Goal: Check status: Check status

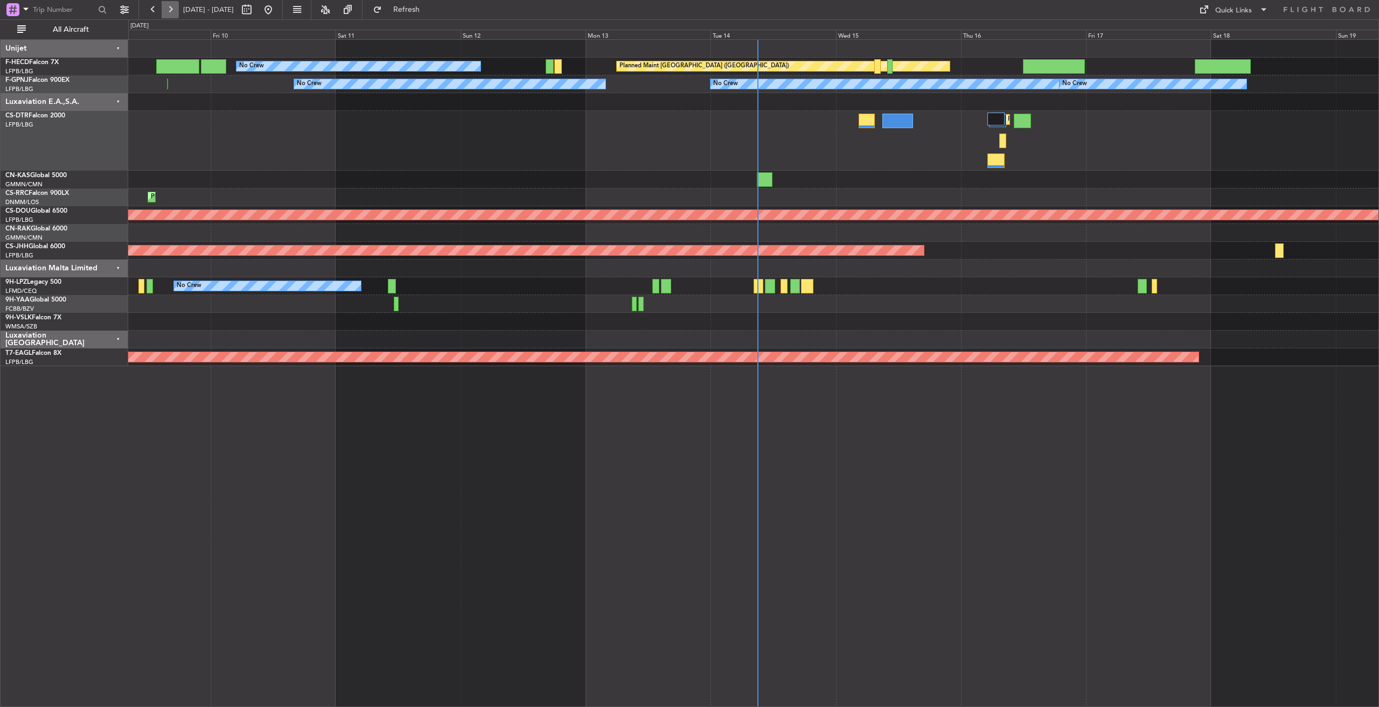
click at [169, 6] on button at bounding box center [170, 9] width 17 height 17
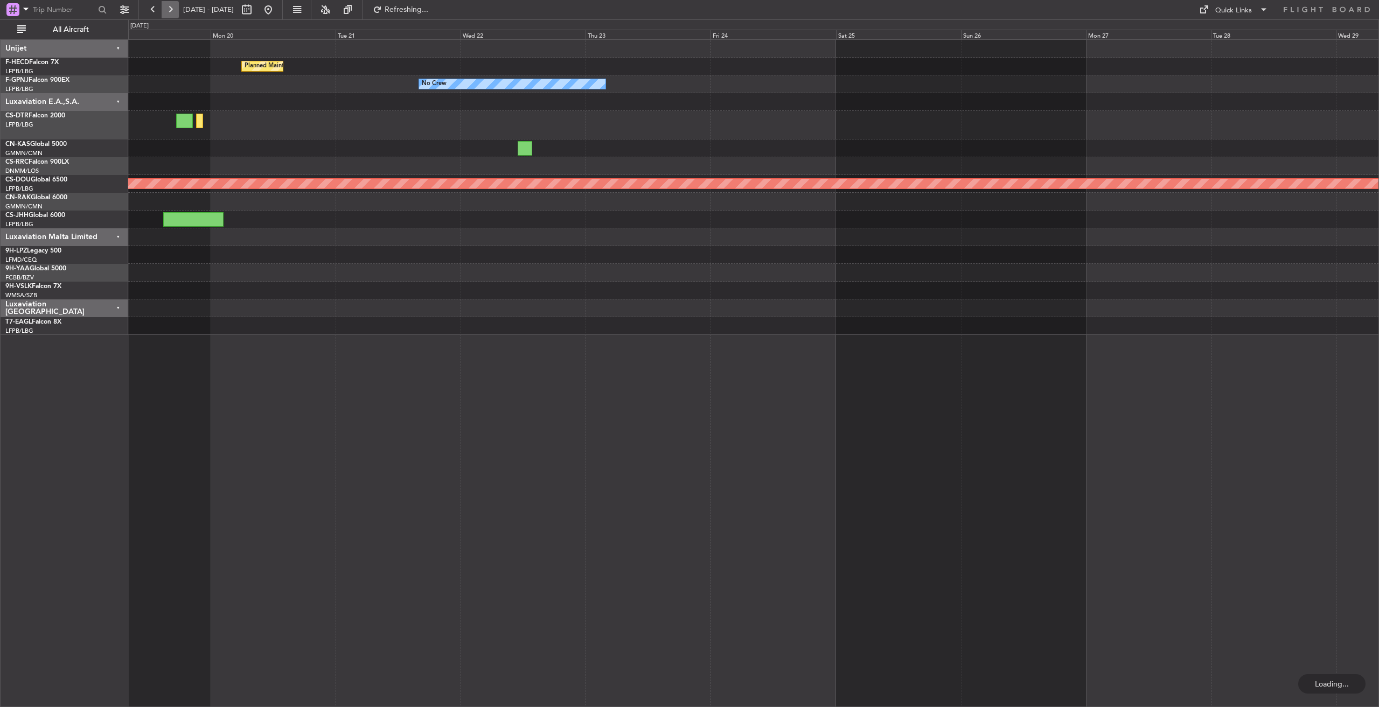
click at [169, 6] on button at bounding box center [170, 9] width 17 height 17
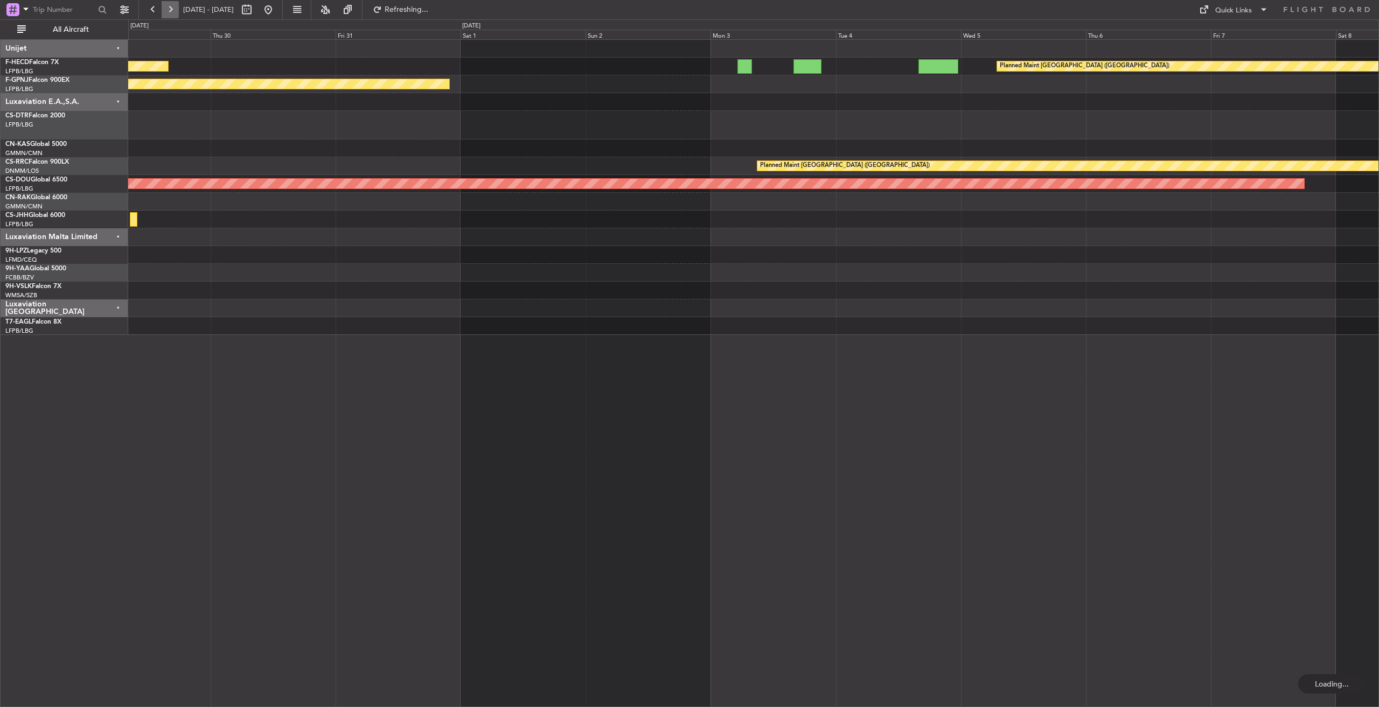
click at [169, 6] on button at bounding box center [170, 9] width 17 height 17
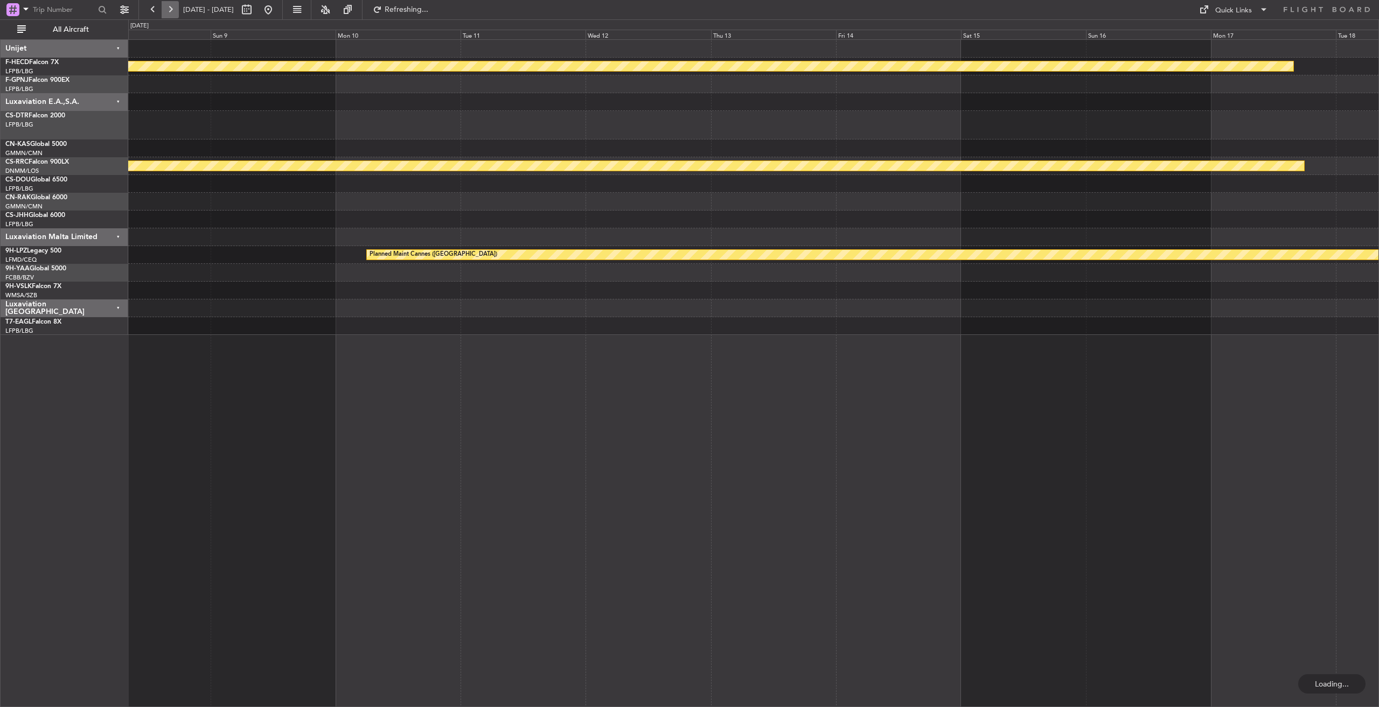
click at [169, 6] on button at bounding box center [170, 9] width 17 height 17
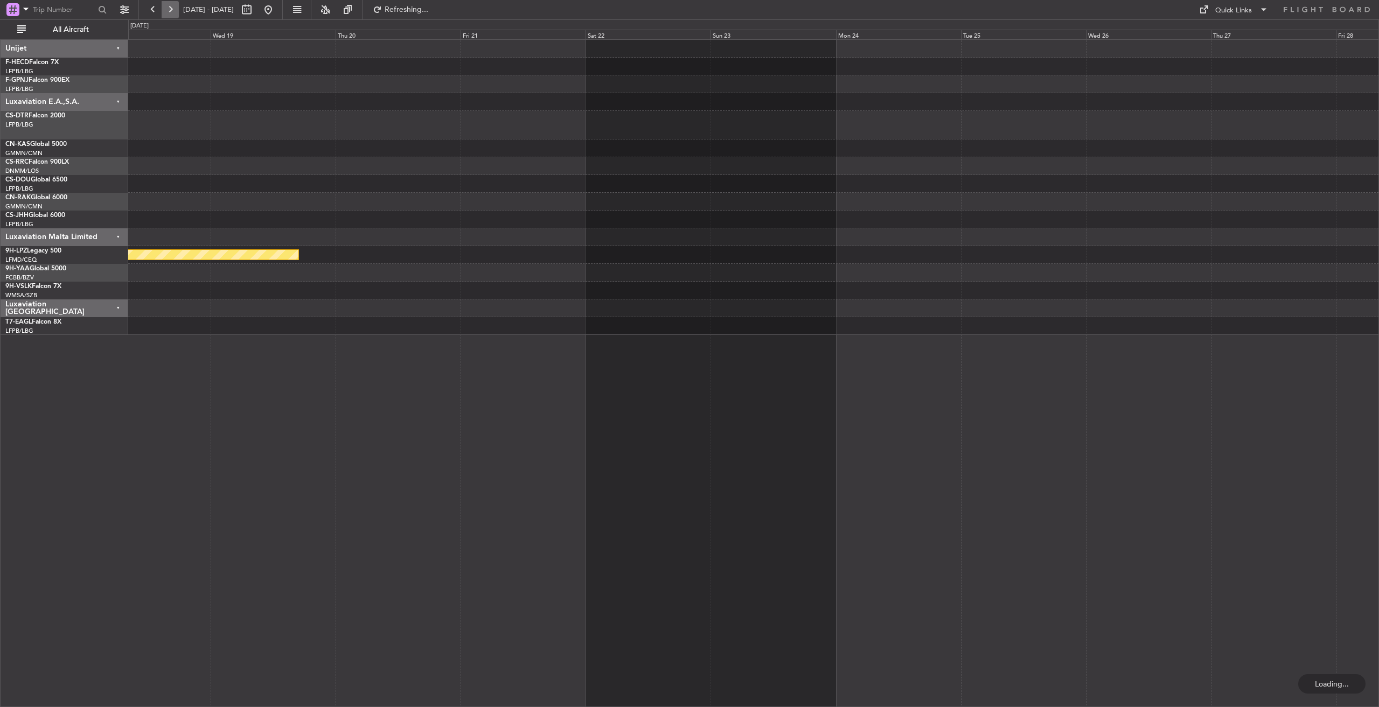
click at [169, 6] on button at bounding box center [170, 9] width 17 height 17
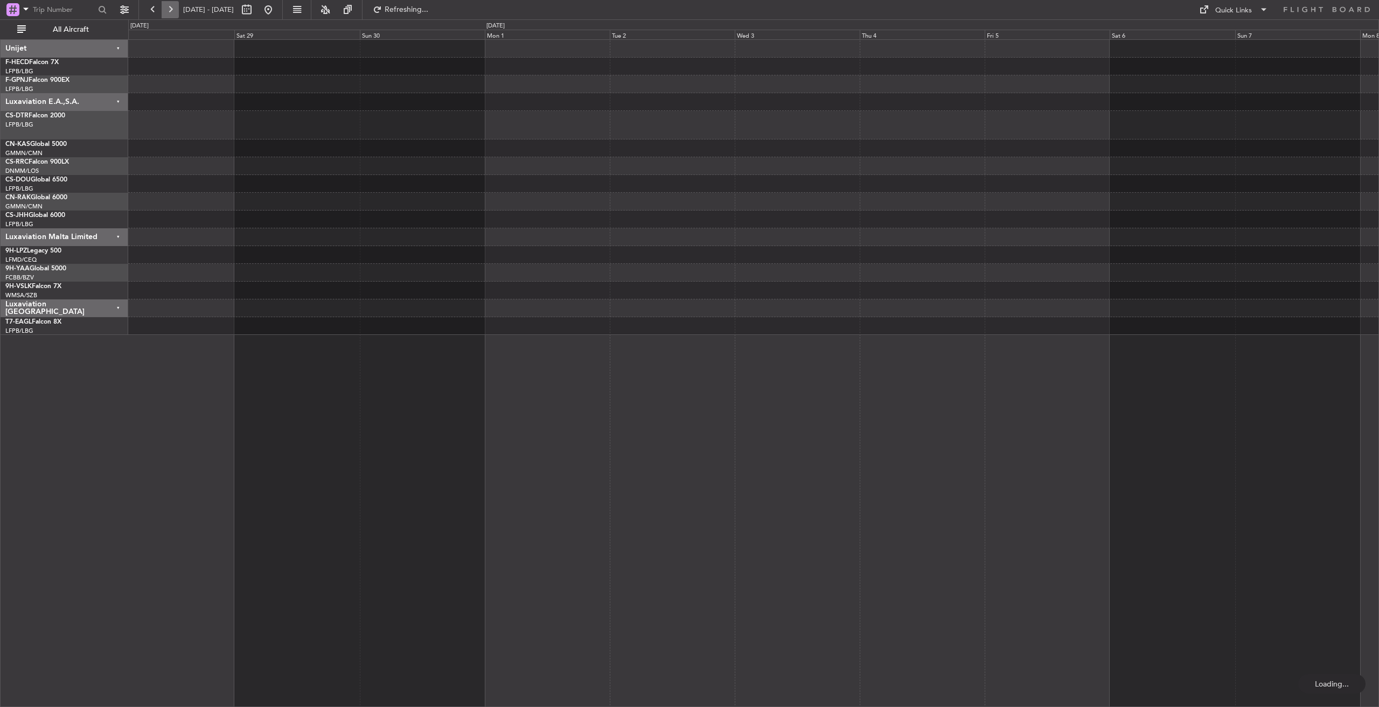
click at [169, 6] on button at bounding box center [170, 9] width 17 height 17
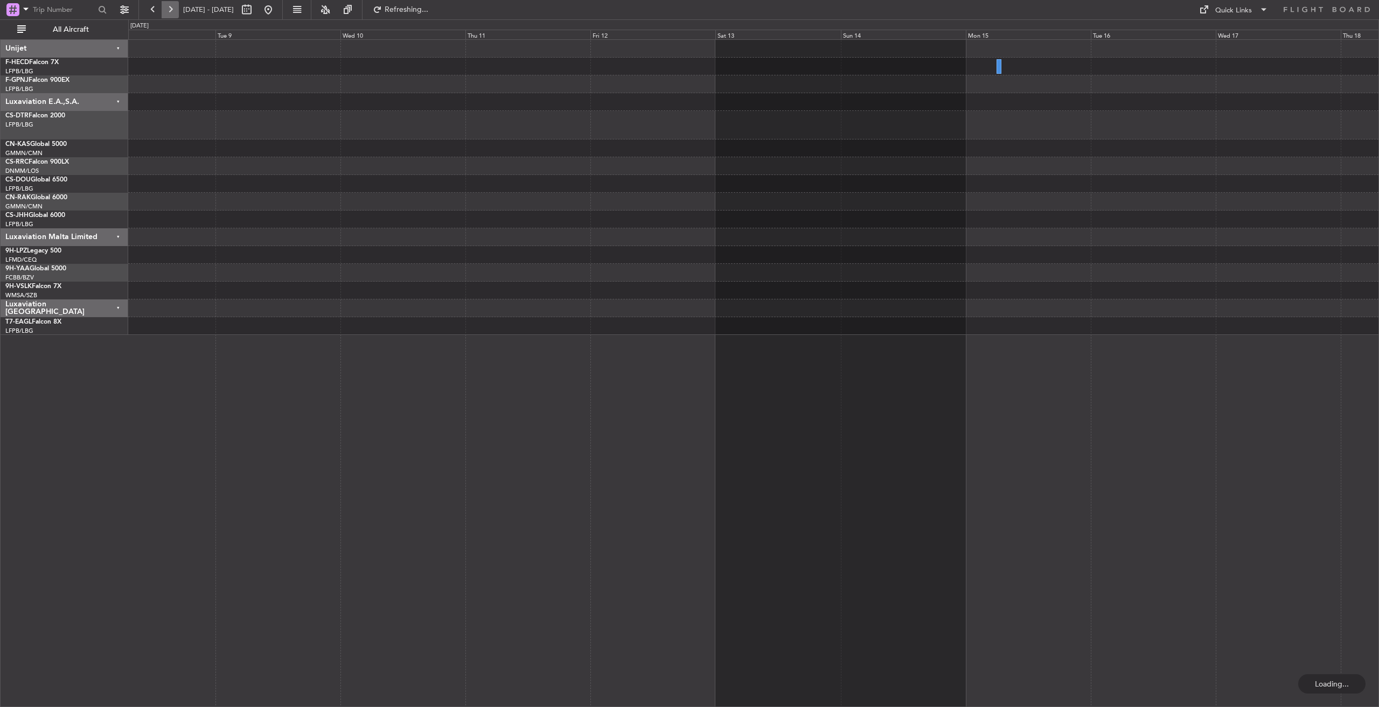
click at [169, 6] on button at bounding box center [170, 9] width 17 height 17
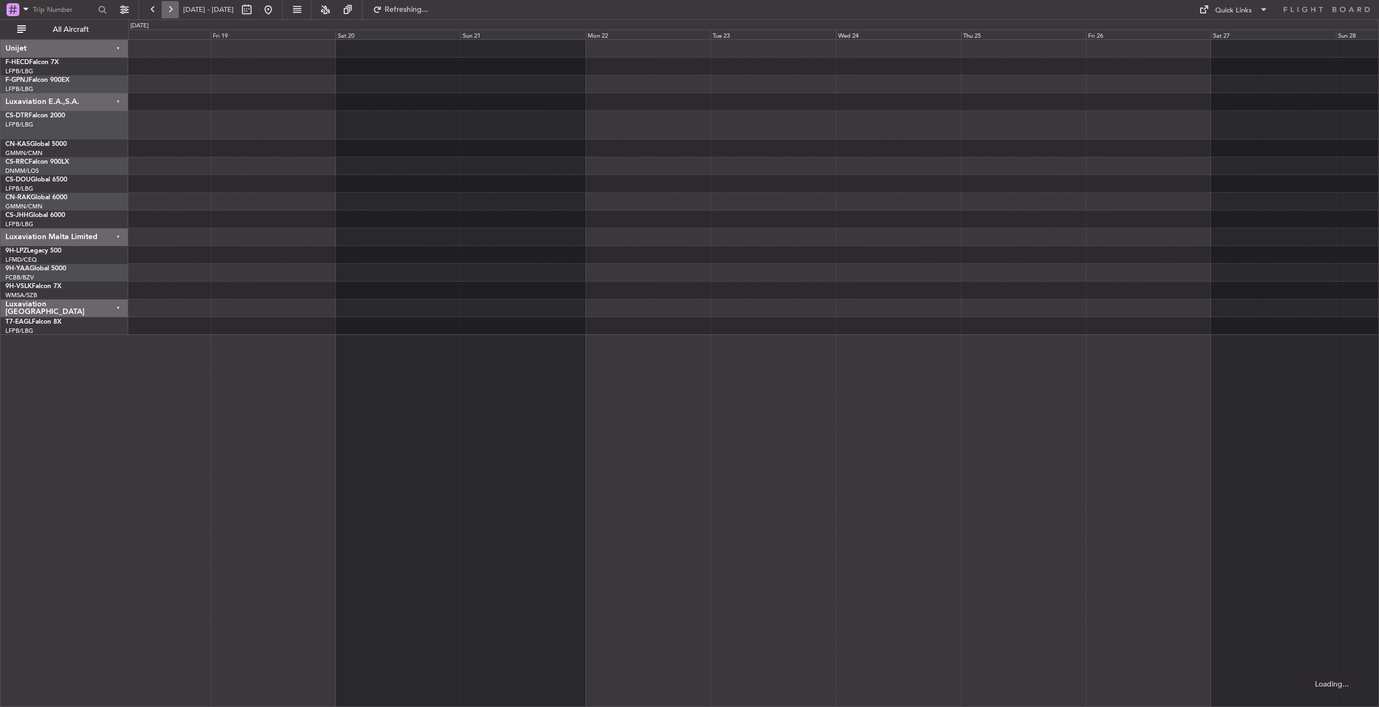
click at [169, 6] on button at bounding box center [170, 9] width 17 height 17
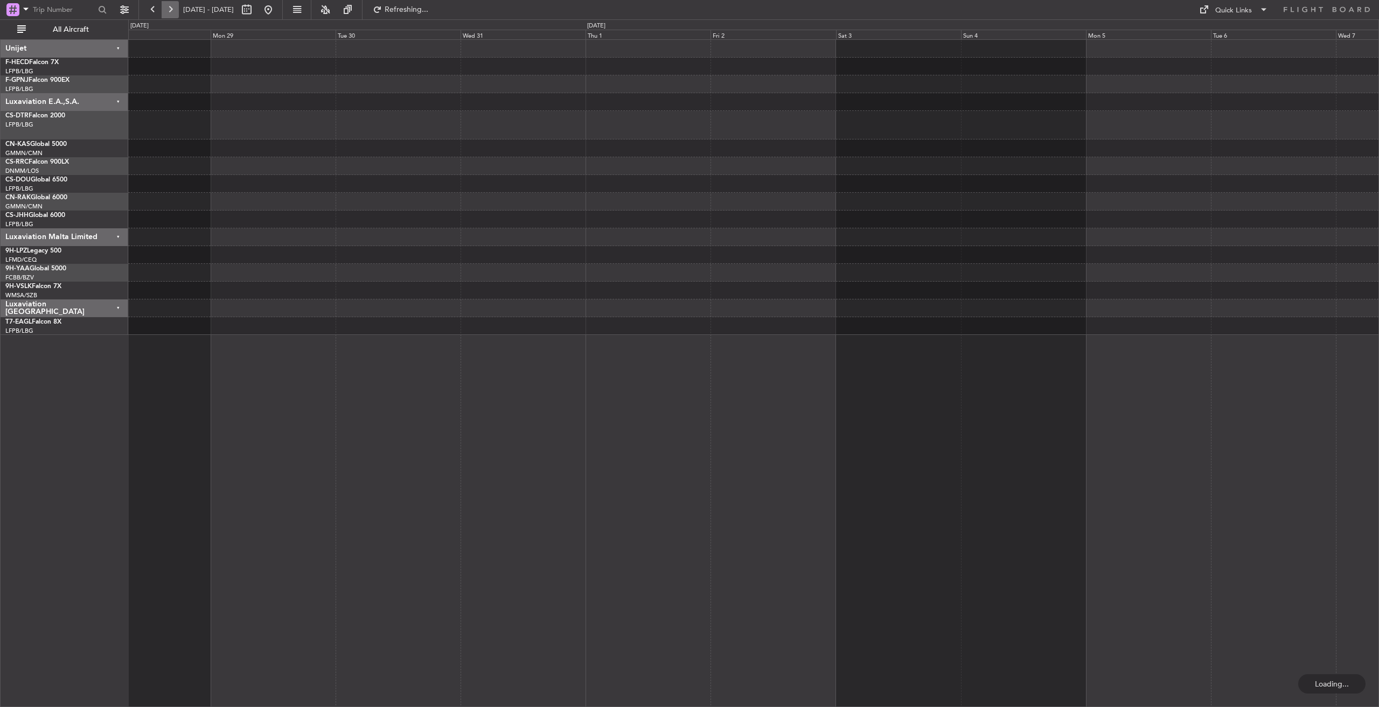
click at [169, 6] on button at bounding box center [170, 9] width 17 height 17
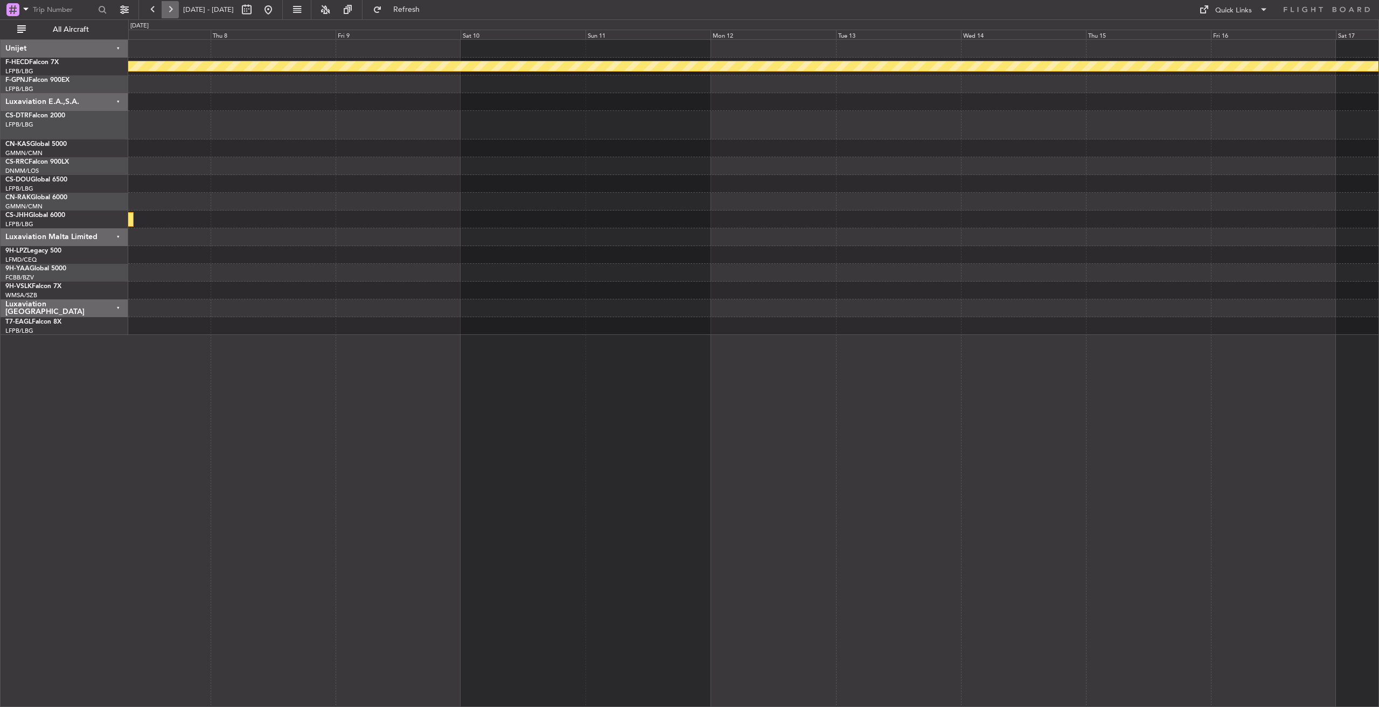
click at [169, 6] on button at bounding box center [170, 9] width 17 height 17
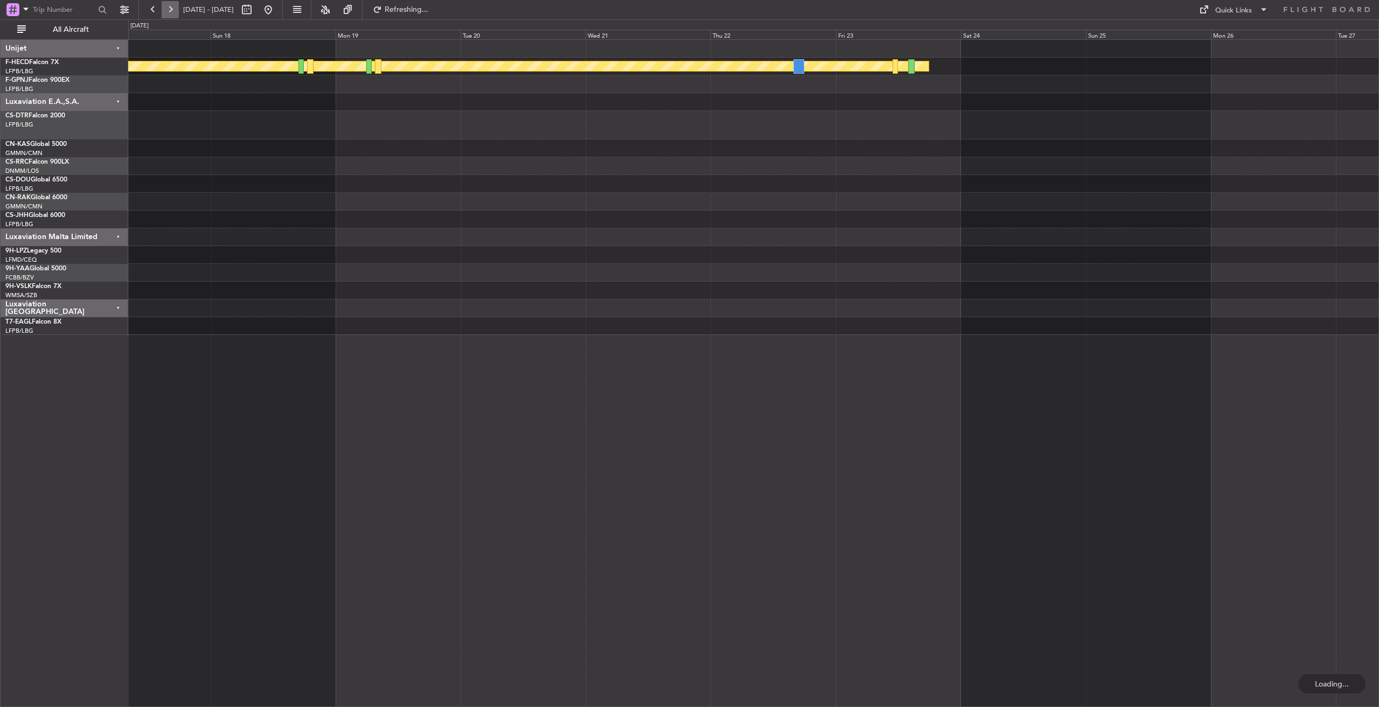
click at [169, 6] on button at bounding box center [170, 9] width 17 height 17
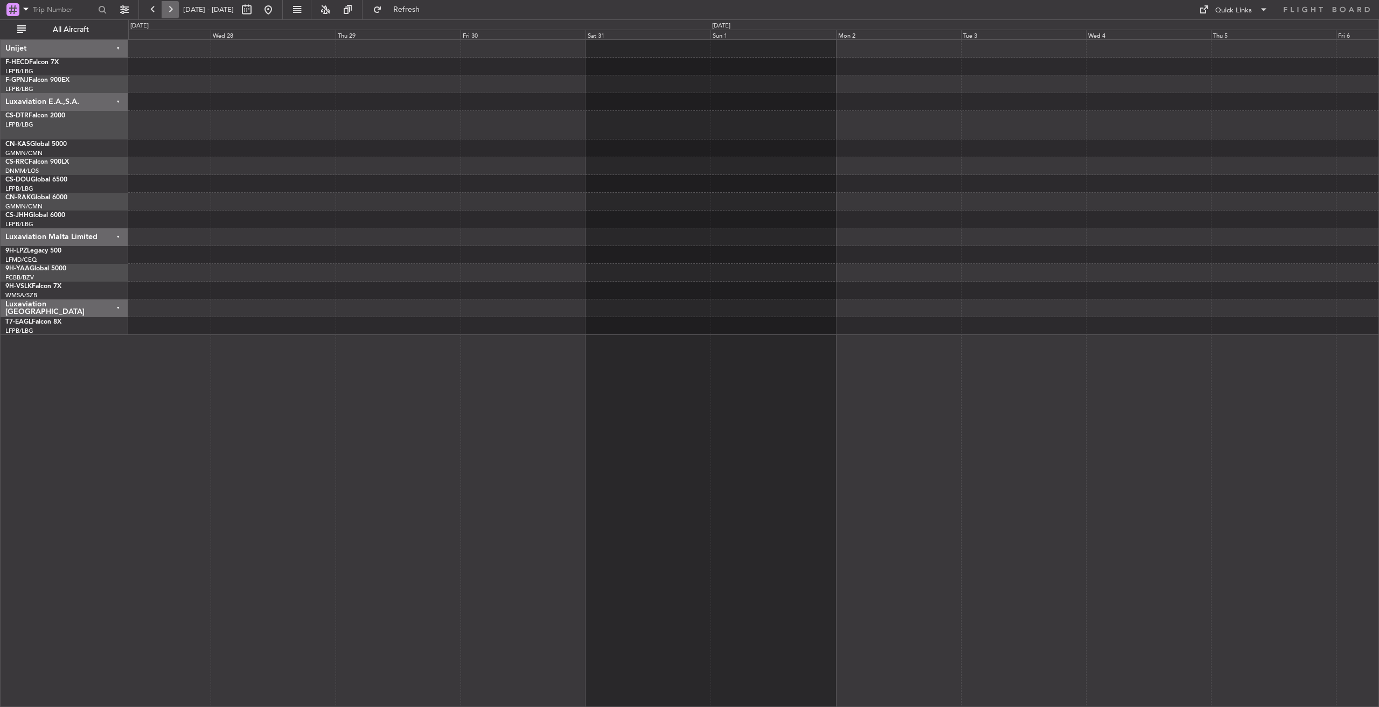
click at [169, 6] on button at bounding box center [170, 9] width 17 height 17
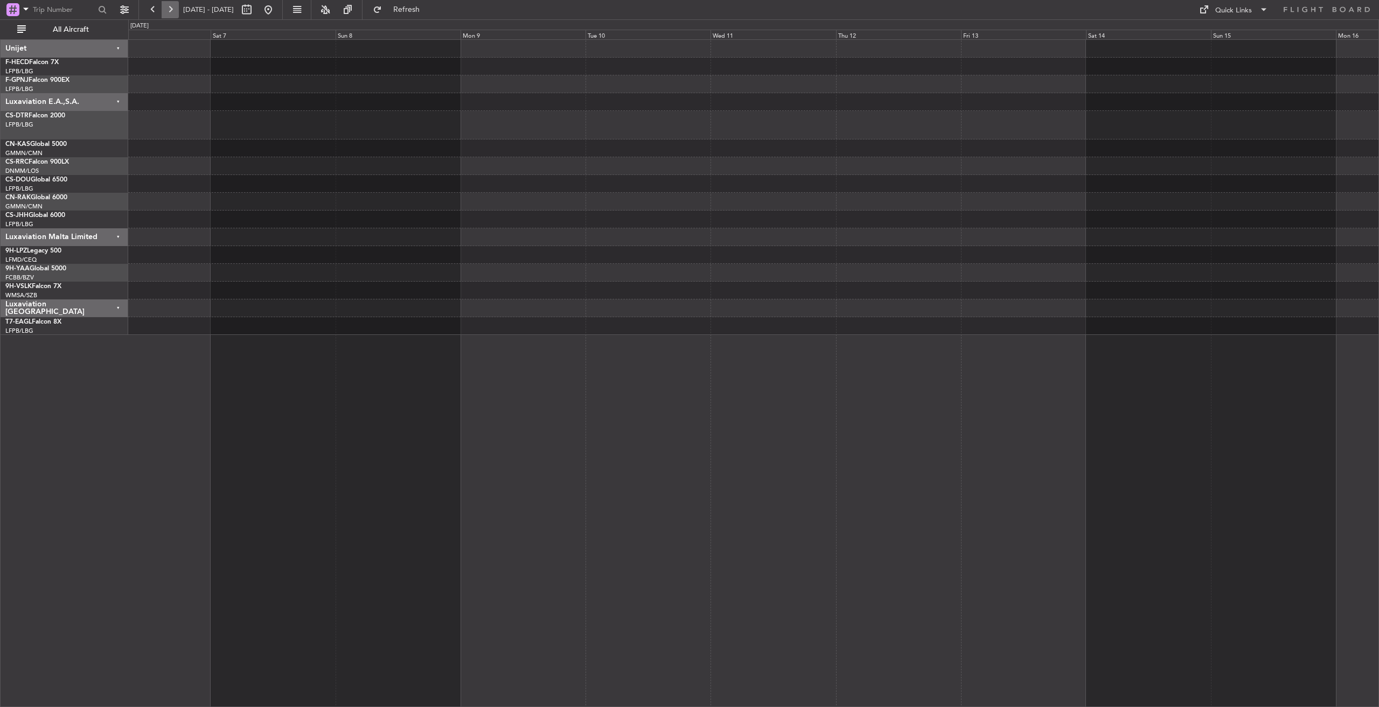
click at [169, 6] on button at bounding box center [170, 9] width 17 height 17
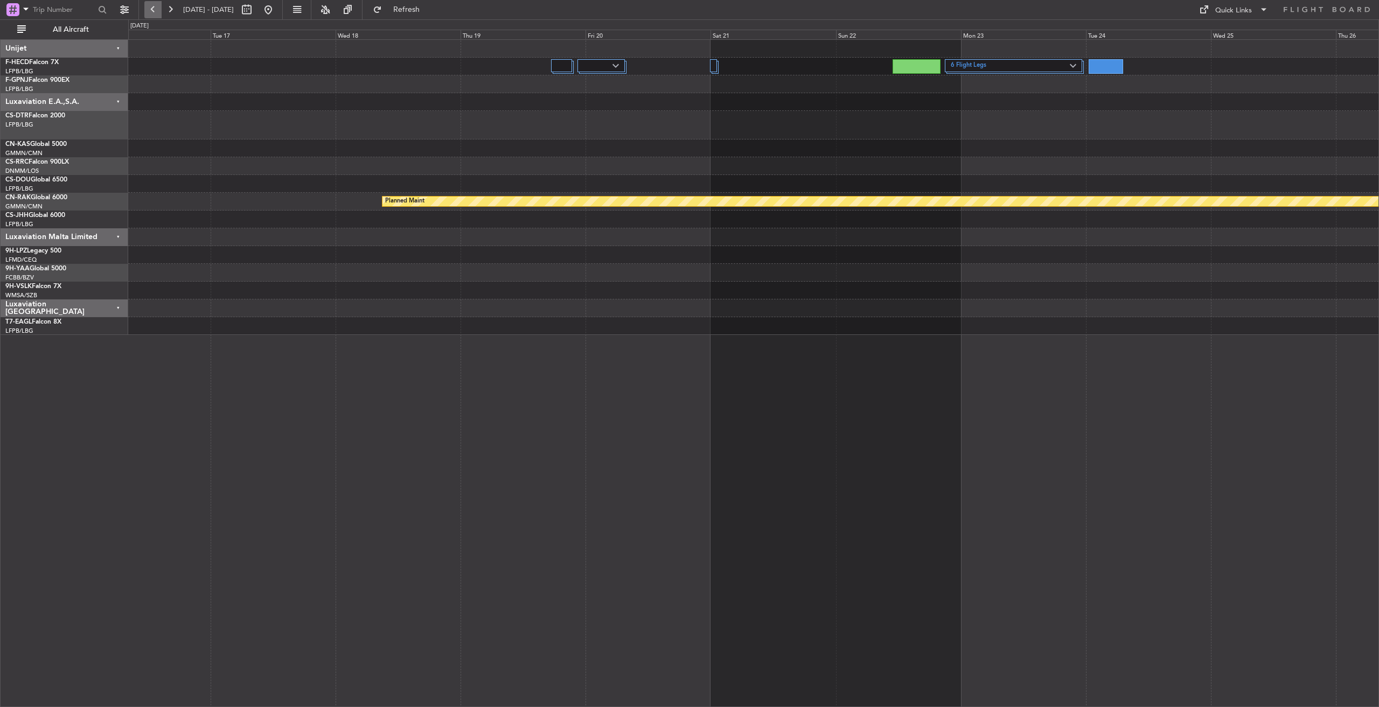
click at [152, 6] on button at bounding box center [152, 9] width 17 height 17
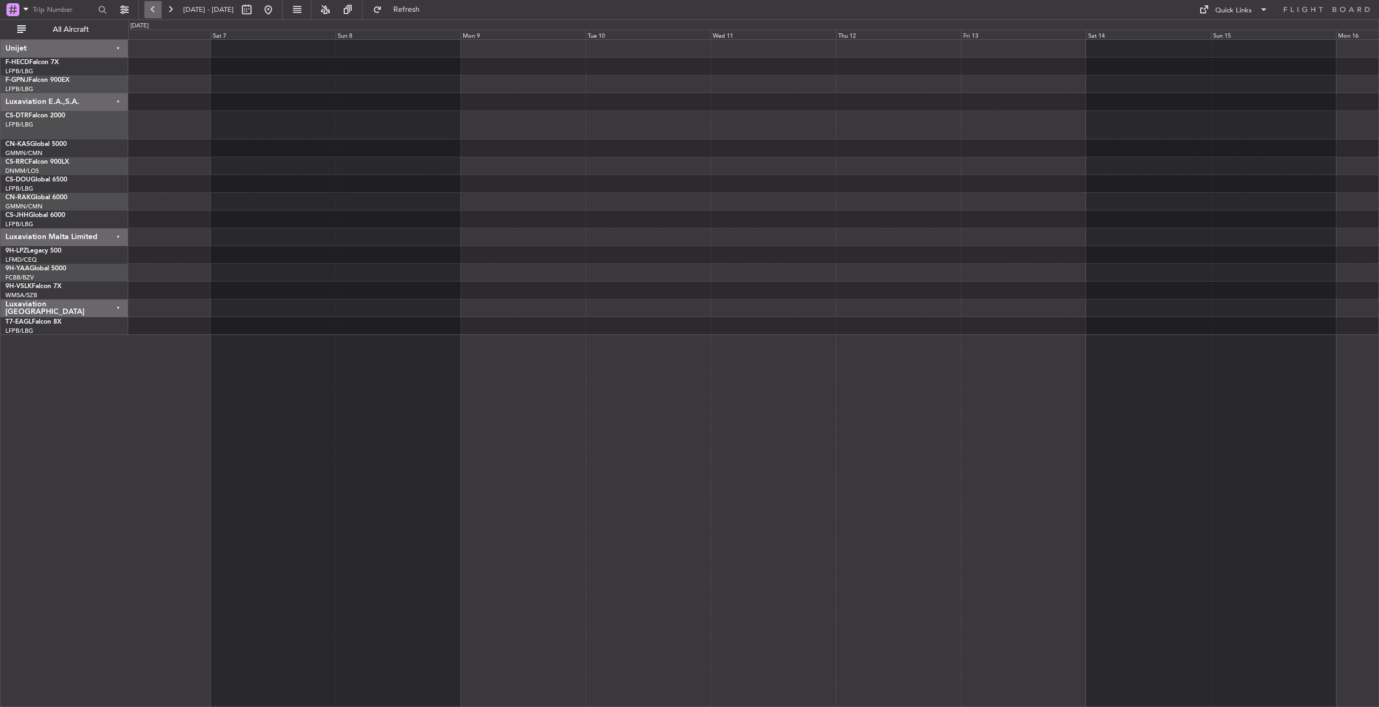
click at [155, 11] on button at bounding box center [152, 9] width 17 height 17
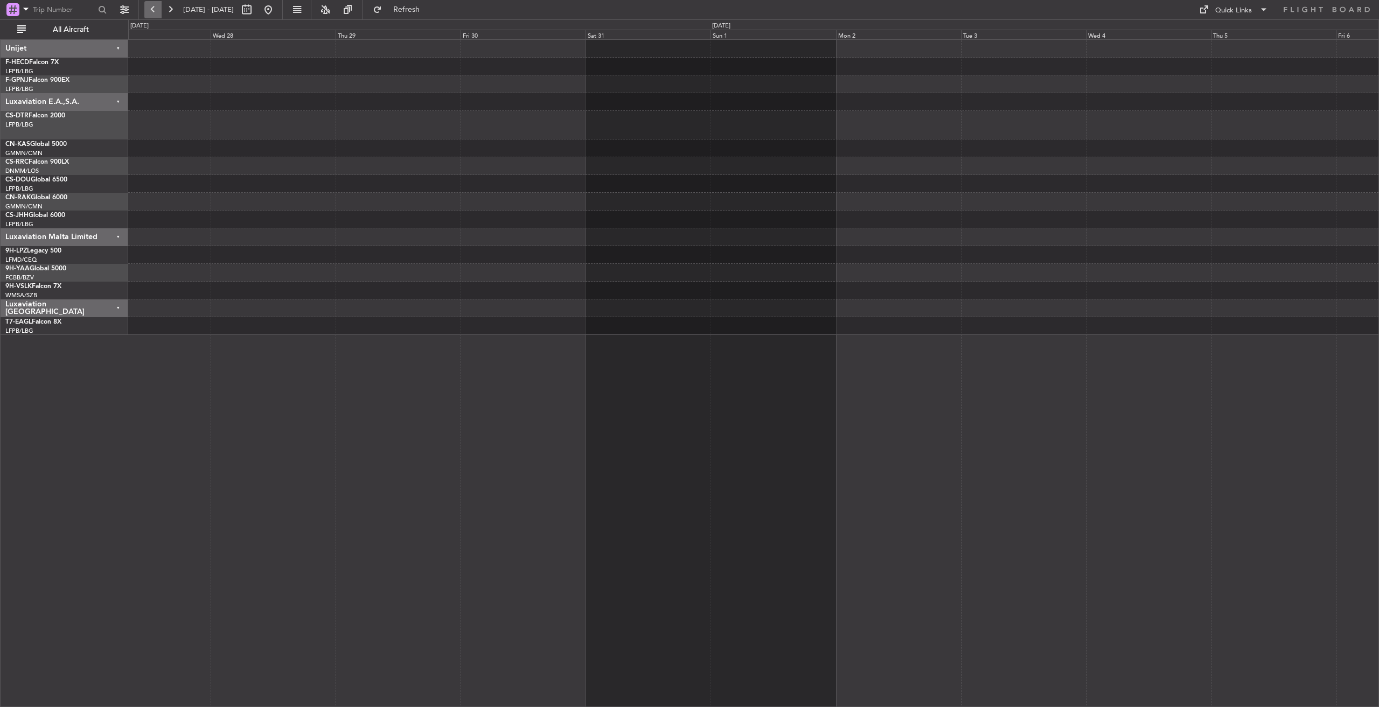
click at [155, 11] on button at bounding box center [152, 9] width 17 height 17
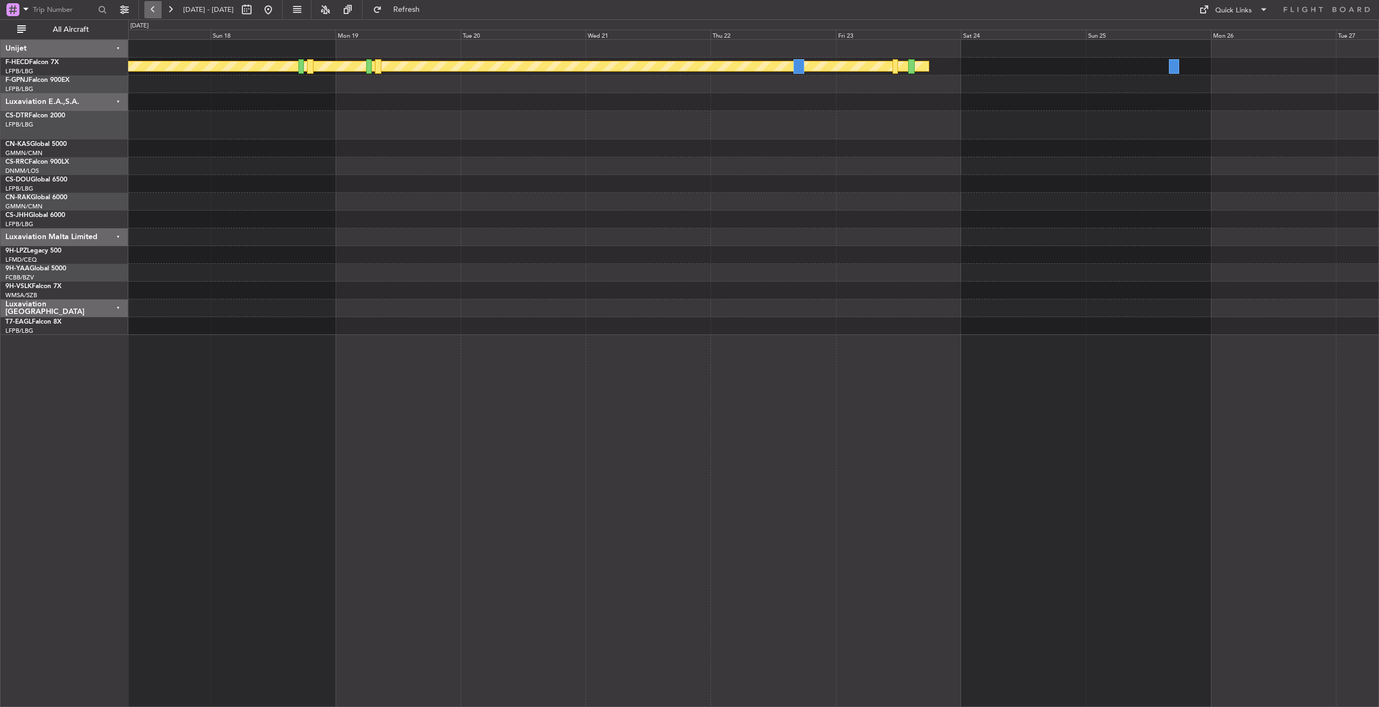
click at [156, 10] on button at bounding box center [152, 9] width 17 height 17
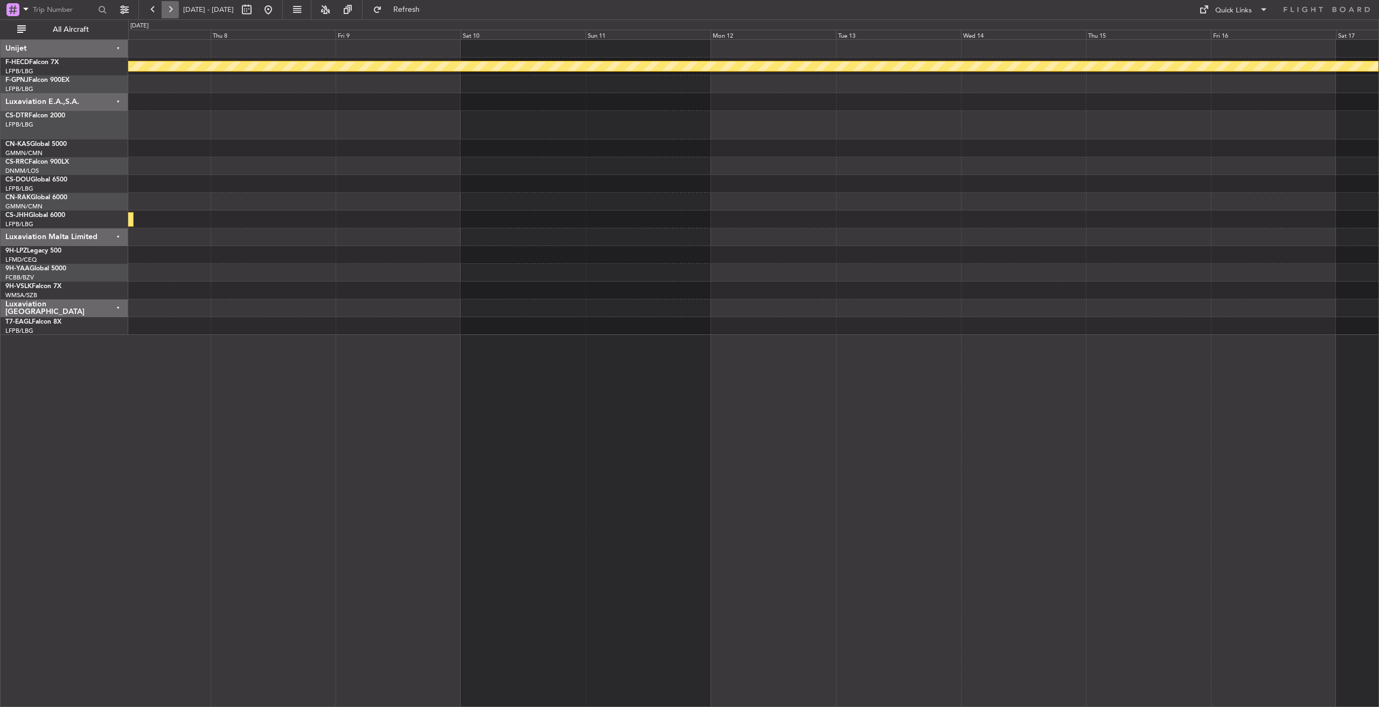
click at [165, 9] on button at bounding box center [170, 9] width 17 height 17
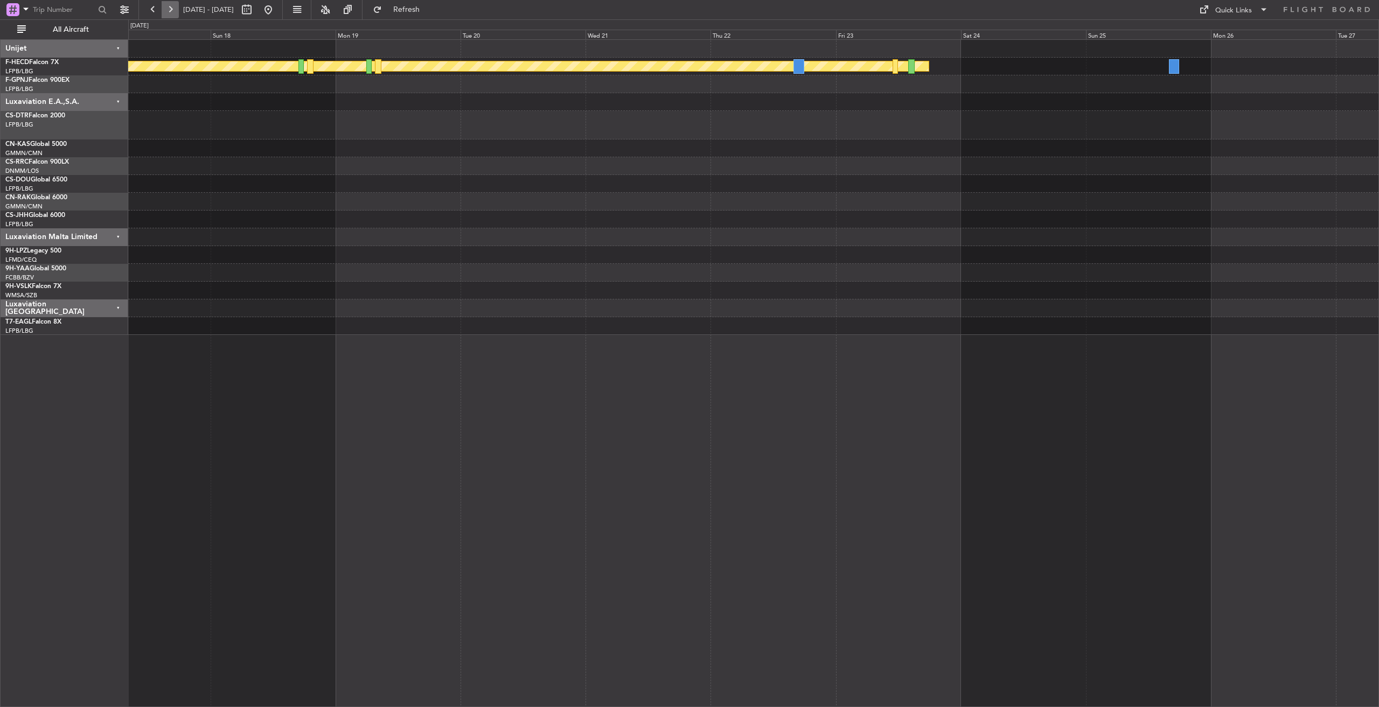
click at [165, 9] on button at bounding box center [170, 9] width 17 height 17
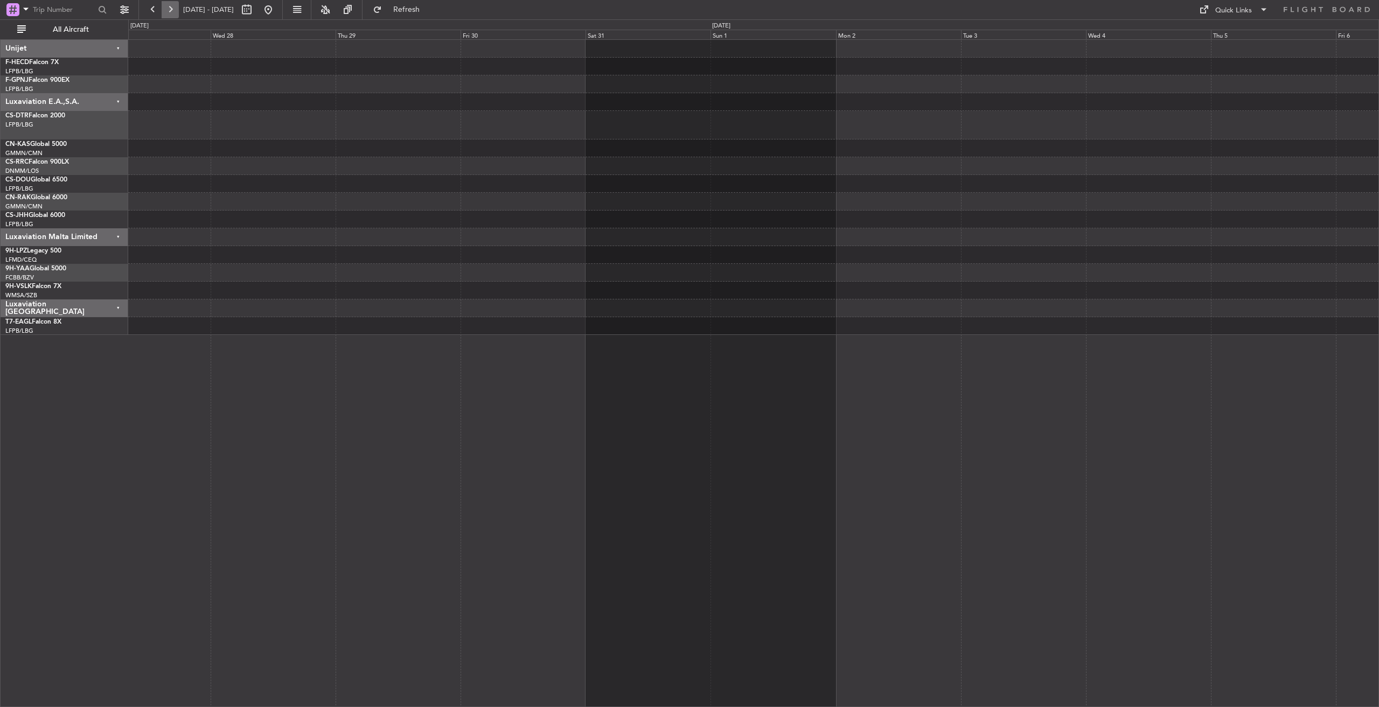
click at [165, 9] on button at bounding box center [170, 9] width 17 height 17
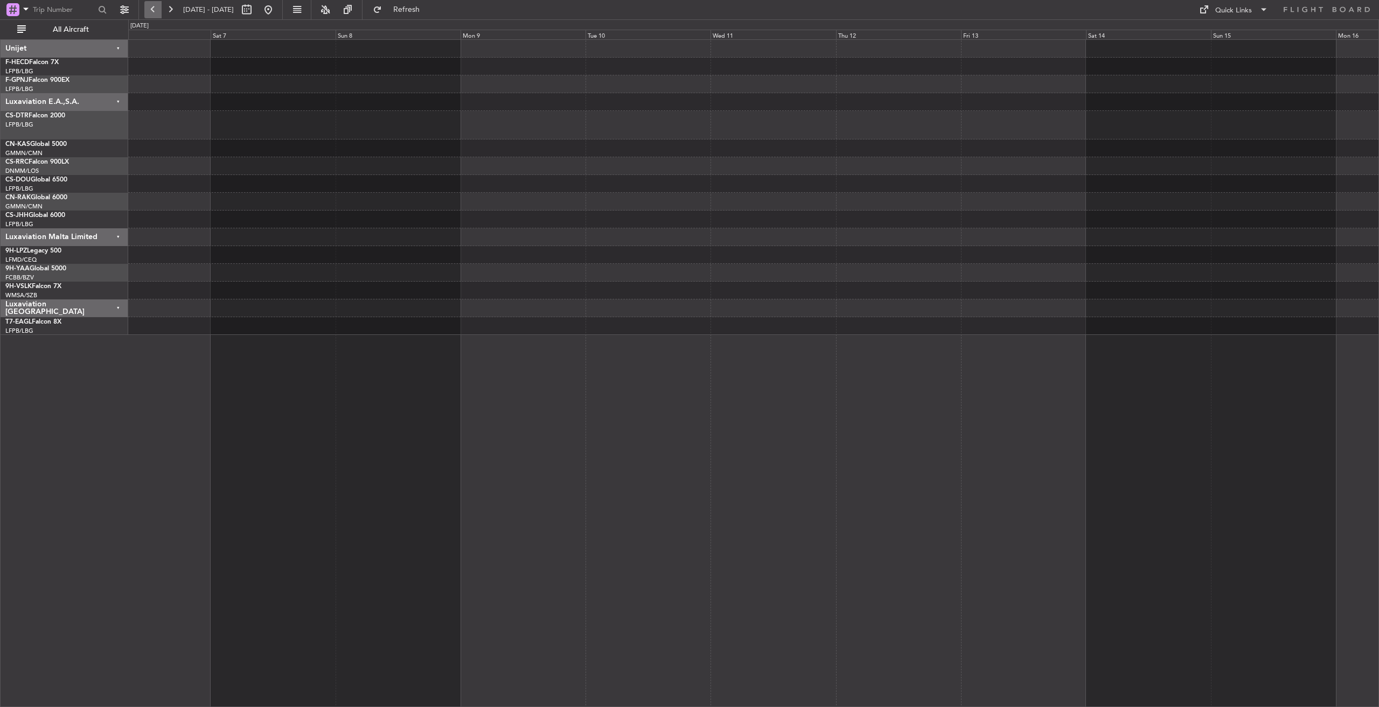
click at [151, 12] on button at bounding box center [152, 9] width 17 height 17
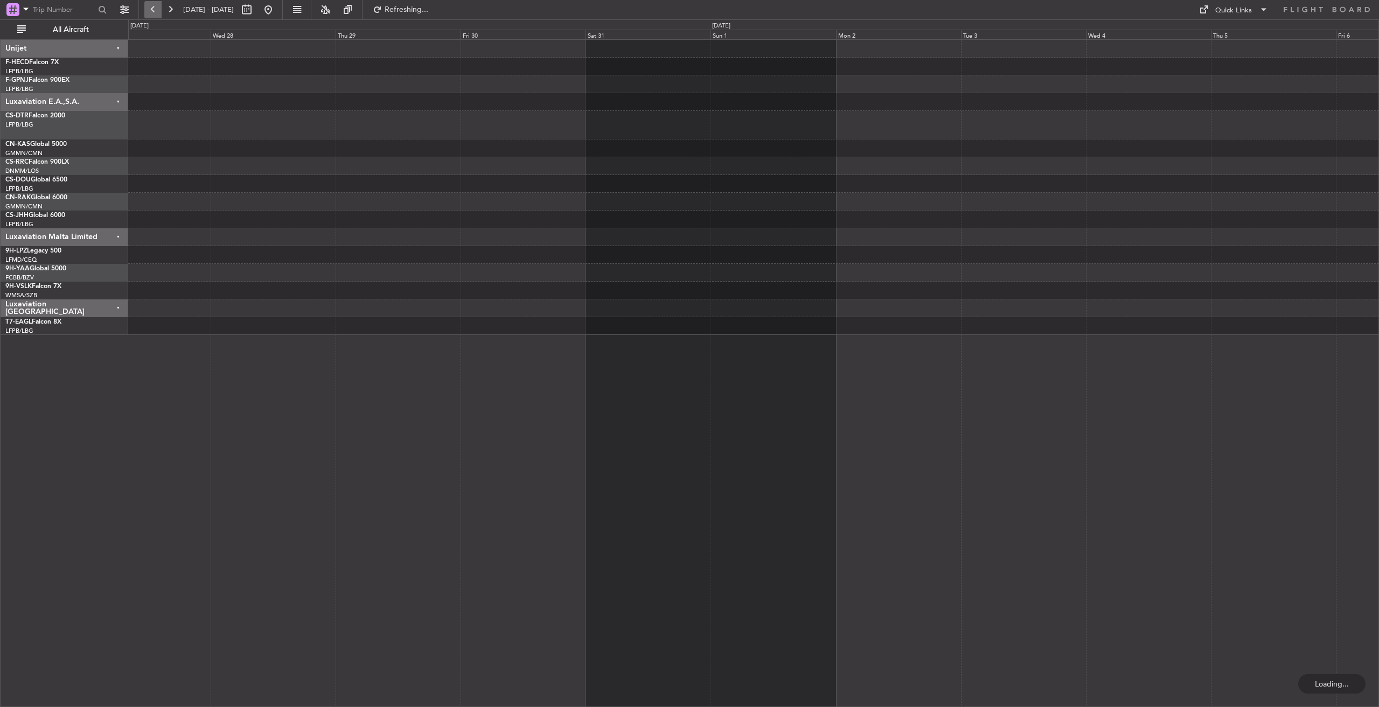
click at [153, 8] on button at bounding box center [152, 9] width 17 height 17
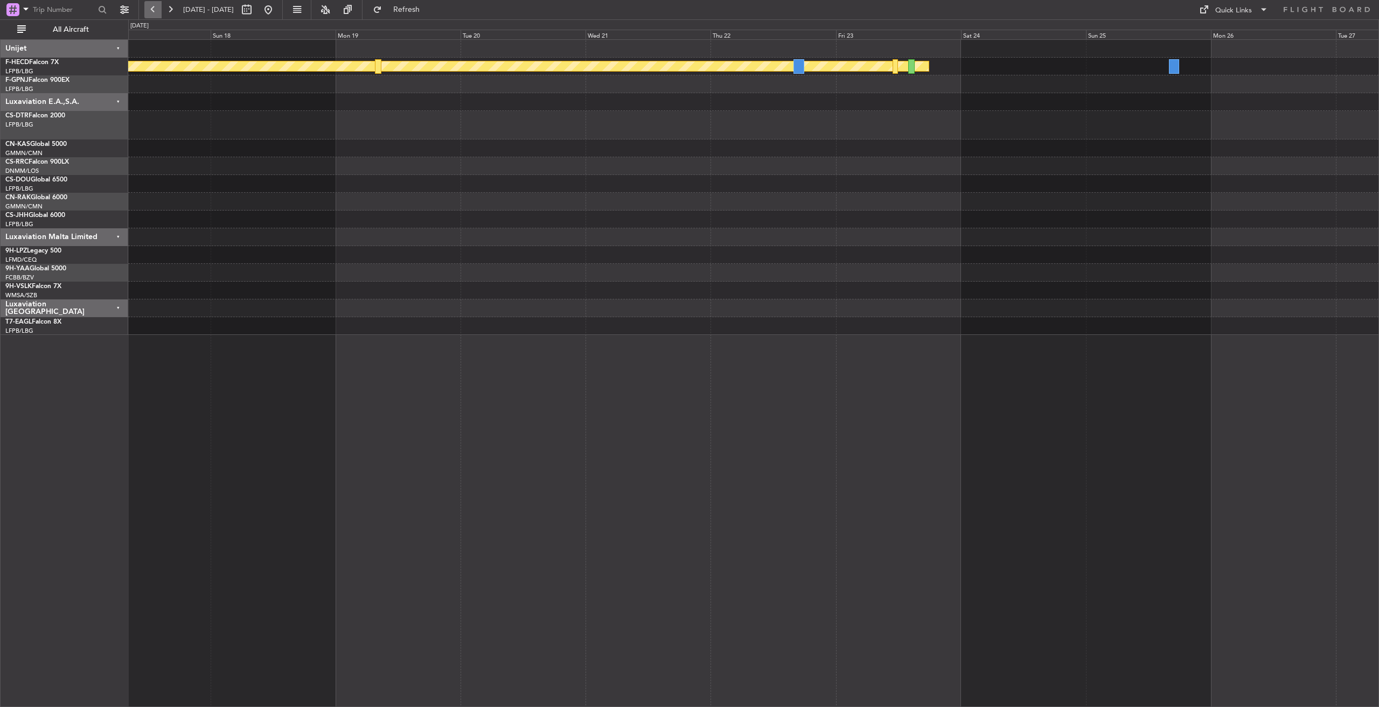
click at [153, 8] on button at bounding box center [152, 9] width 17 height 17
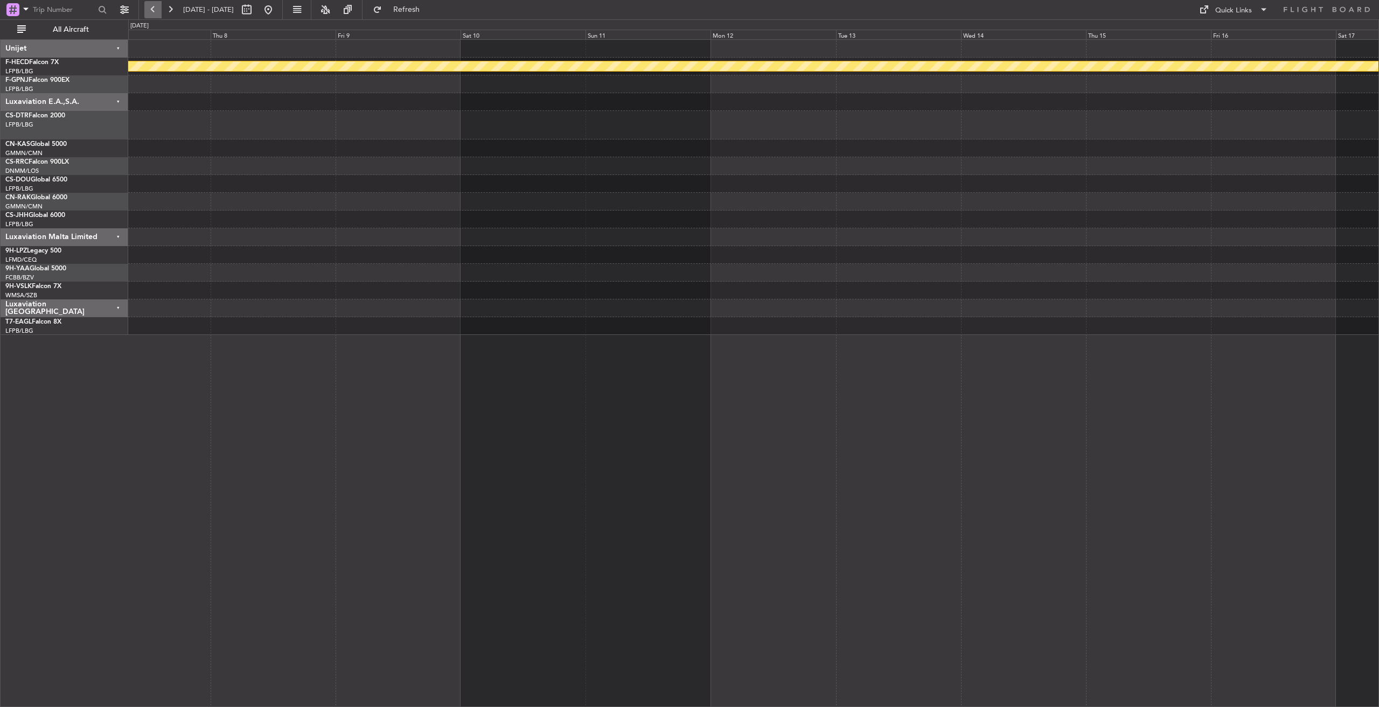
click at [154, 8] on button at bounding box center [152, 9] width 17 height 17
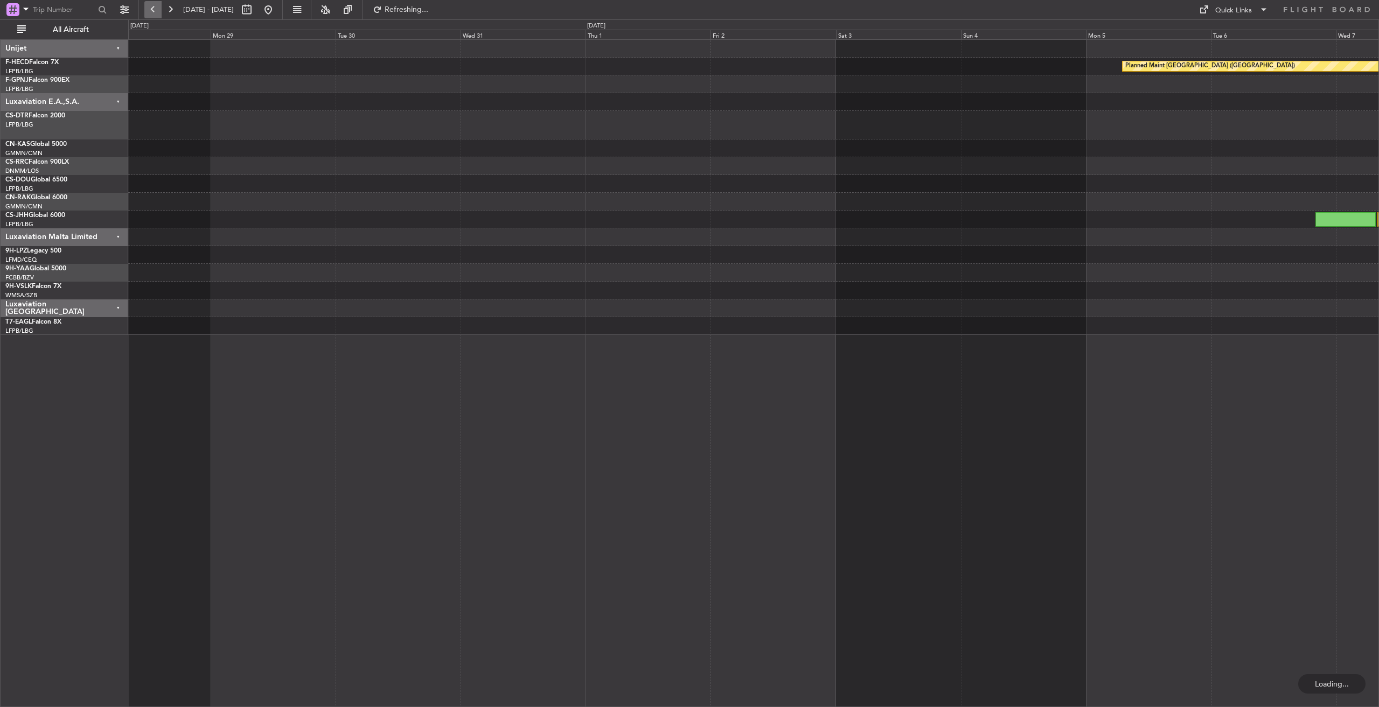
click at [154, 8] on button at bounding box center [152, 9] width 17 height 17
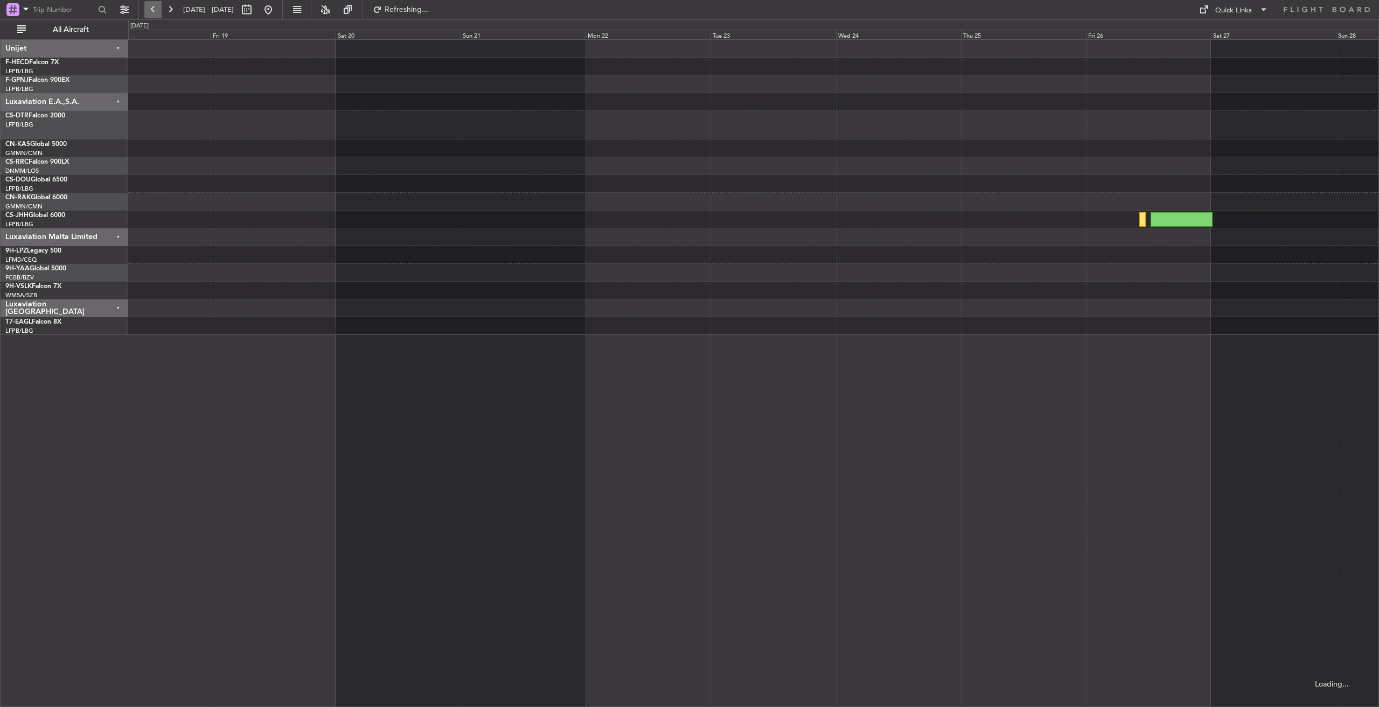
click at [154, 8] on button at bounding box center [152, 9] width 17 height 17
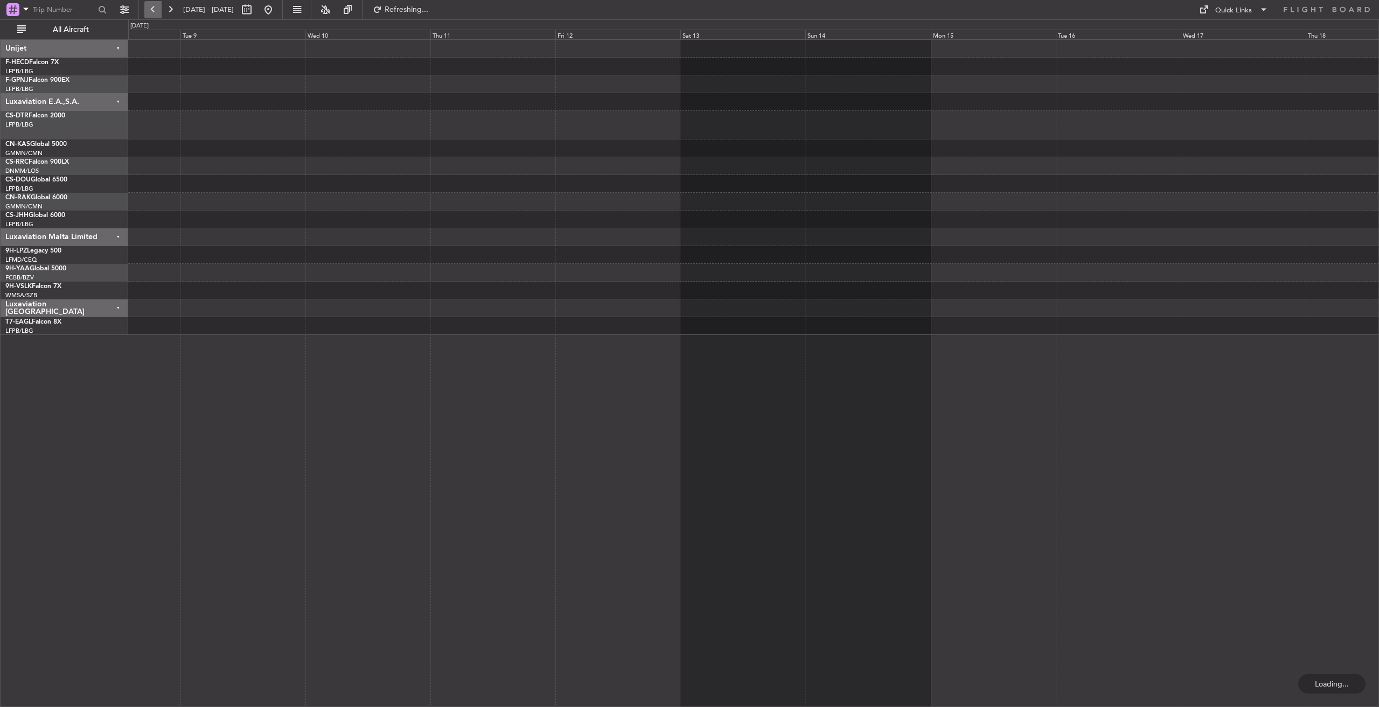
click at [154, 8] on button at bounding box center [152, 9] width 17 height 17
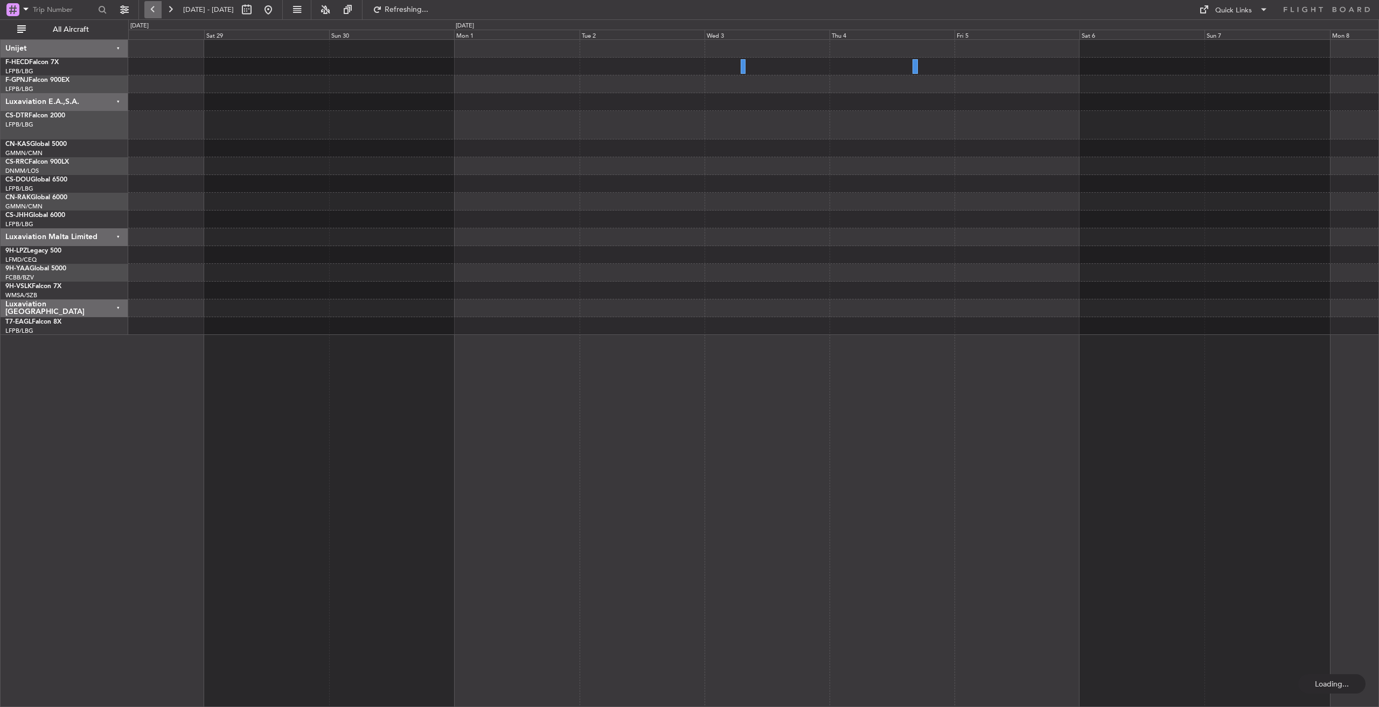
click at [154, 8] on button at bounding box center [152, 9] width 17 height 17
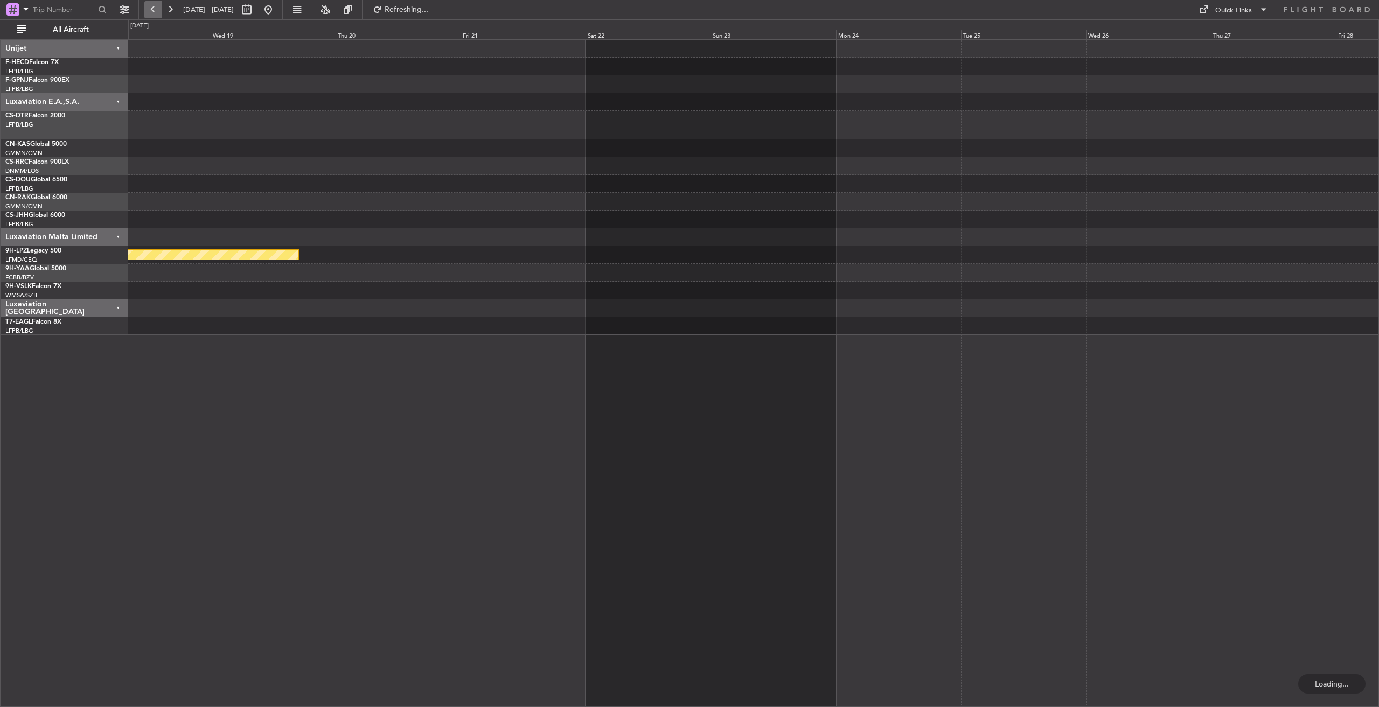
click at [154, 8] on button at bounding box center [152, 9] width 17 height 17
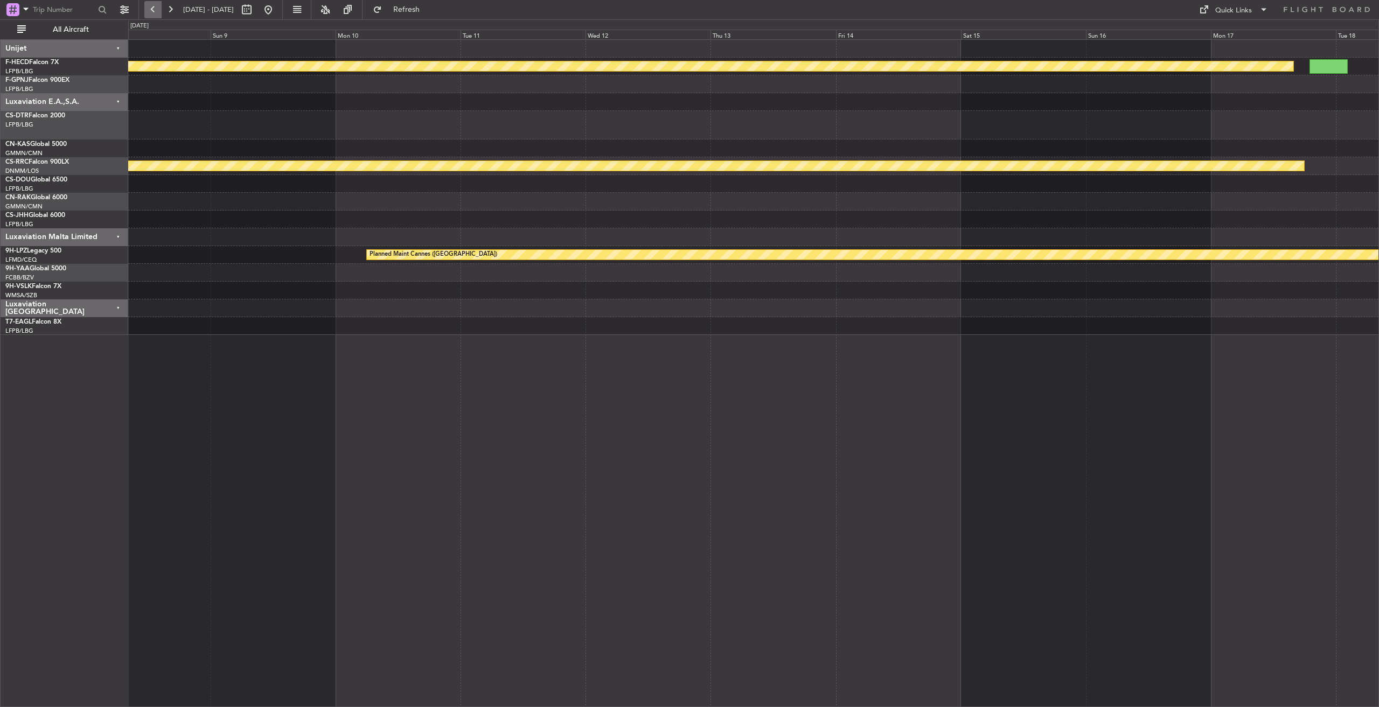
click at [154, 8] on button at bounding box center [152, 9] width 17 height 17
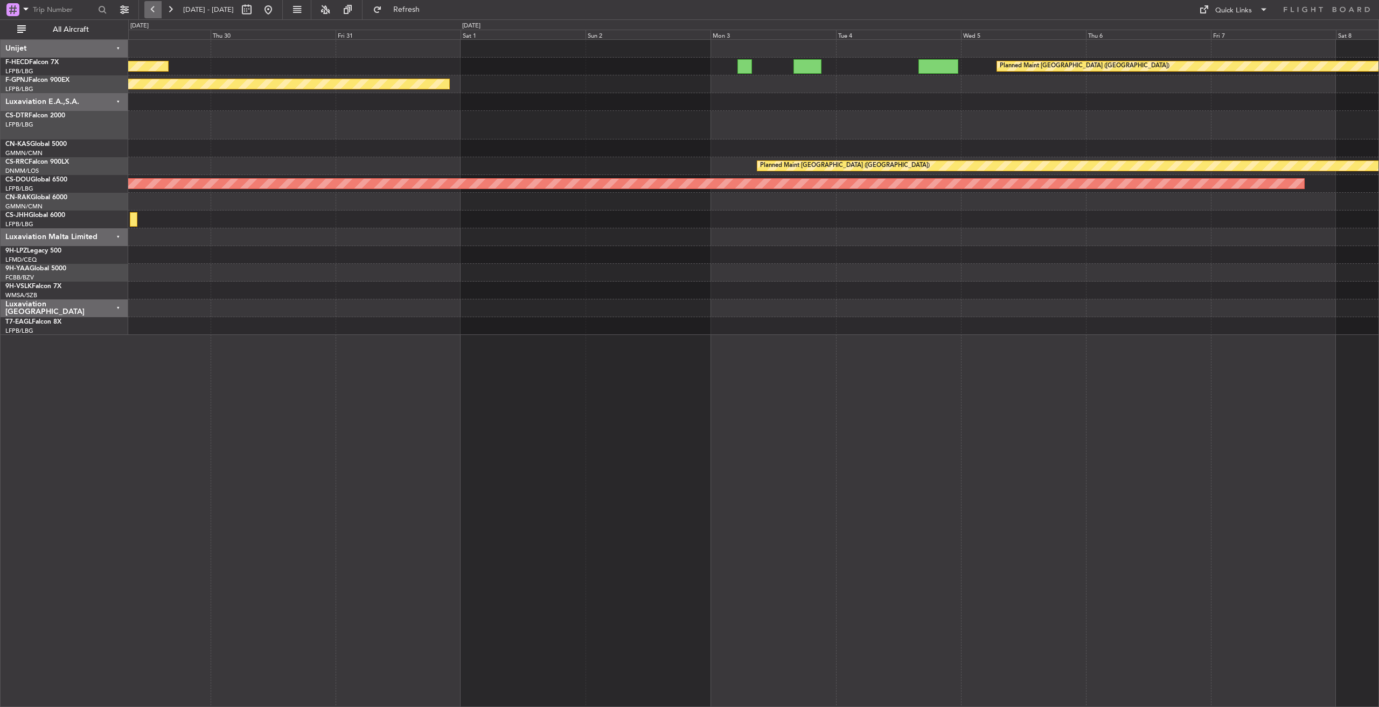
click at [154, 8] on button at bounding box center [152, 9] width 17 height 17
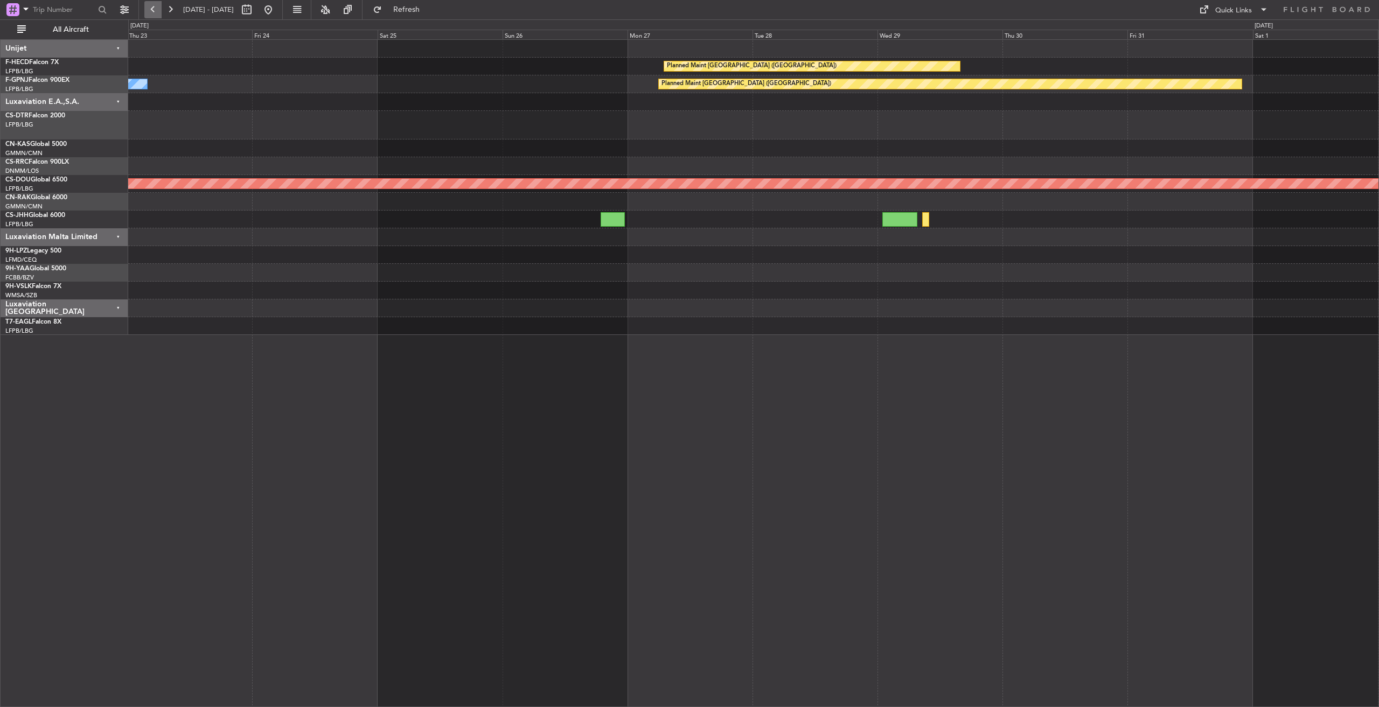
click at [155, 13] on button at bounding box center [152, 9] width 17 height 17
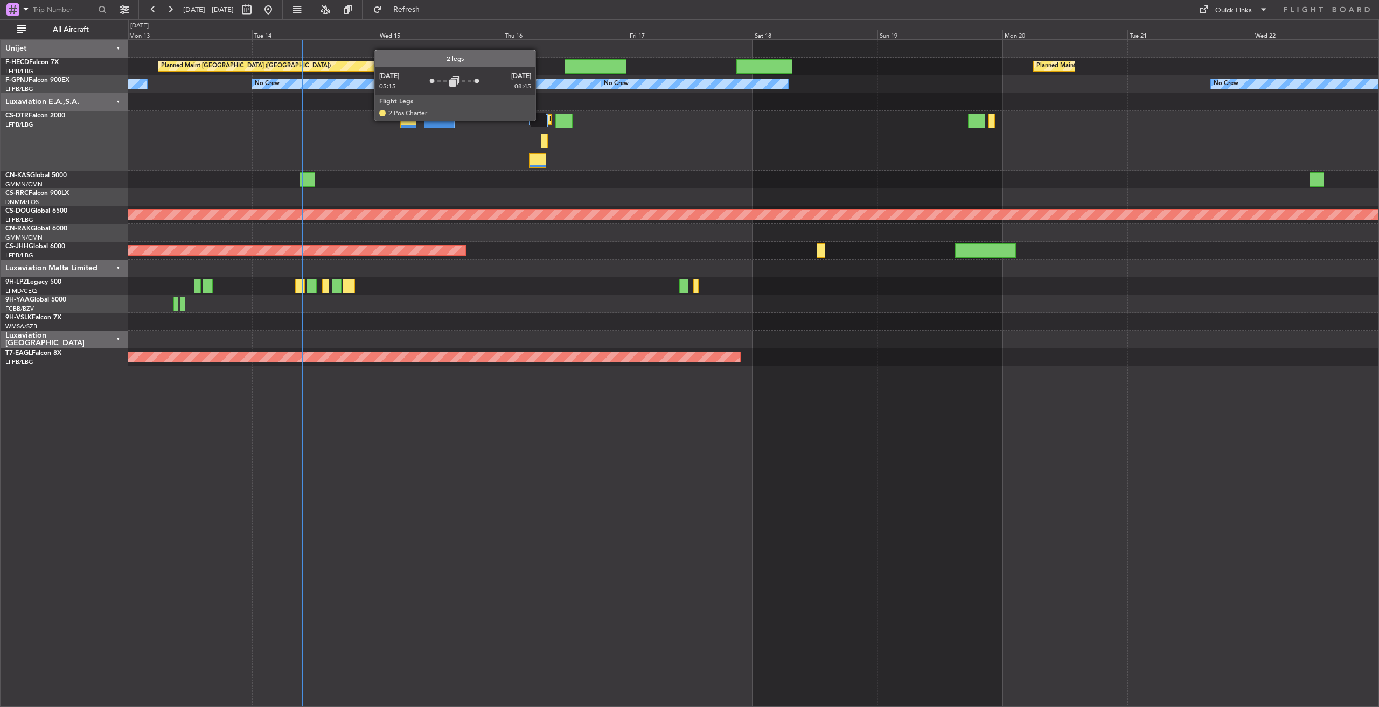
click at [540, 120] on div at bounding box center [537, 119] width 17 height 13
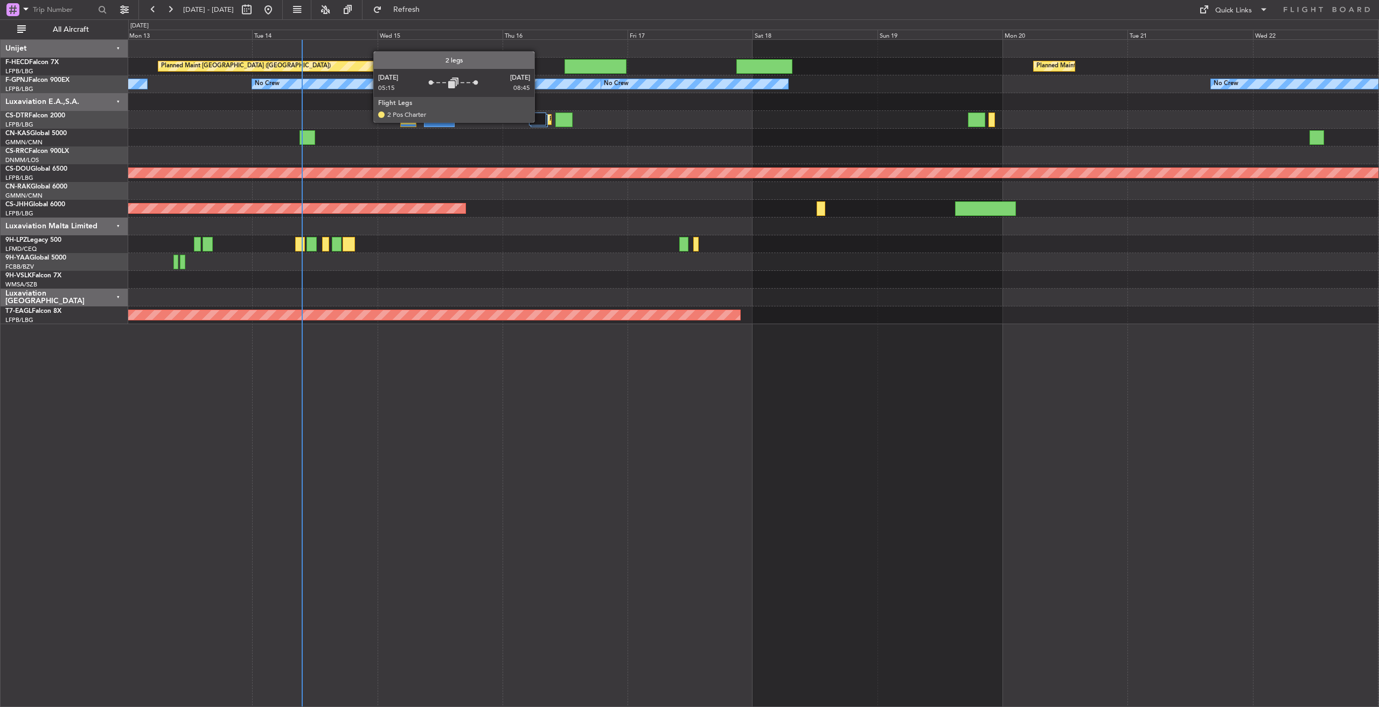
click at [540, 121] on div at bounding box center [537, 119] width 17 height 13
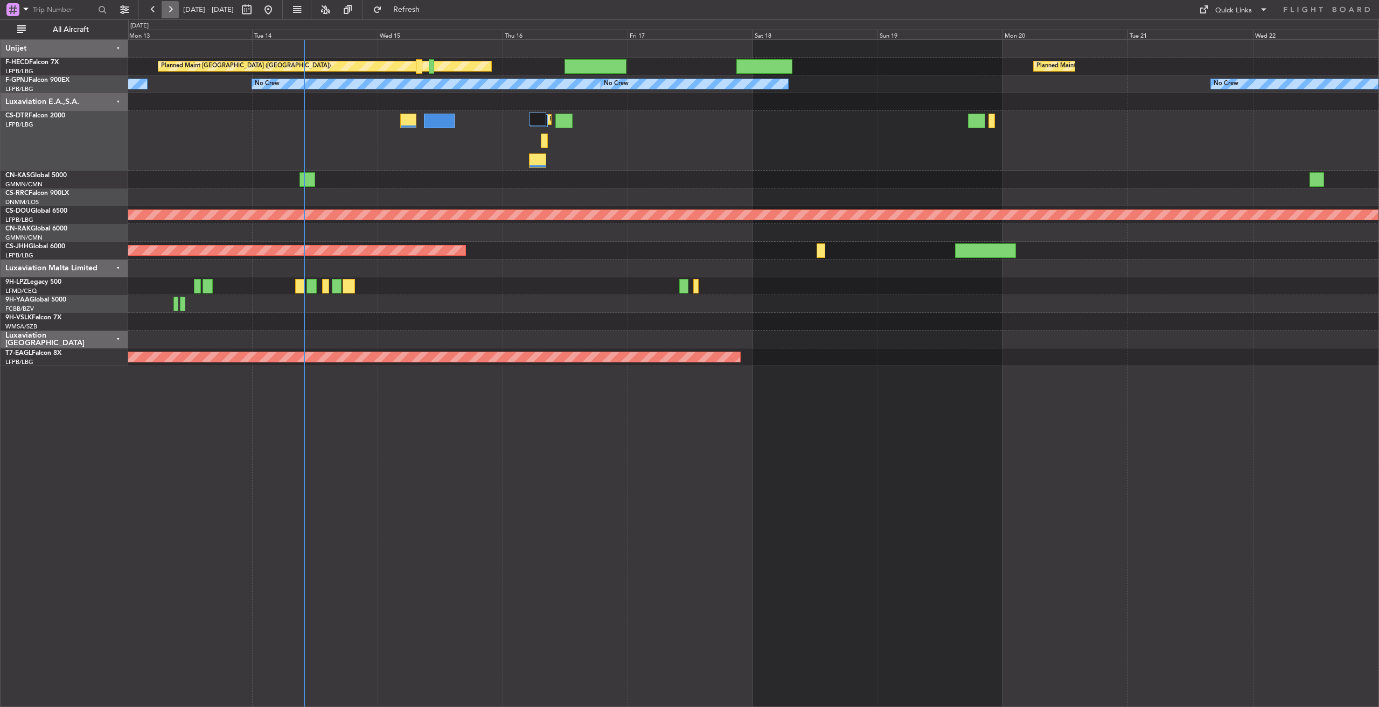
click at [168, 9] on button at bounding box center [170, 9] width 17 height 17
